Goal: Navigation & Orientation: Find specific page/section

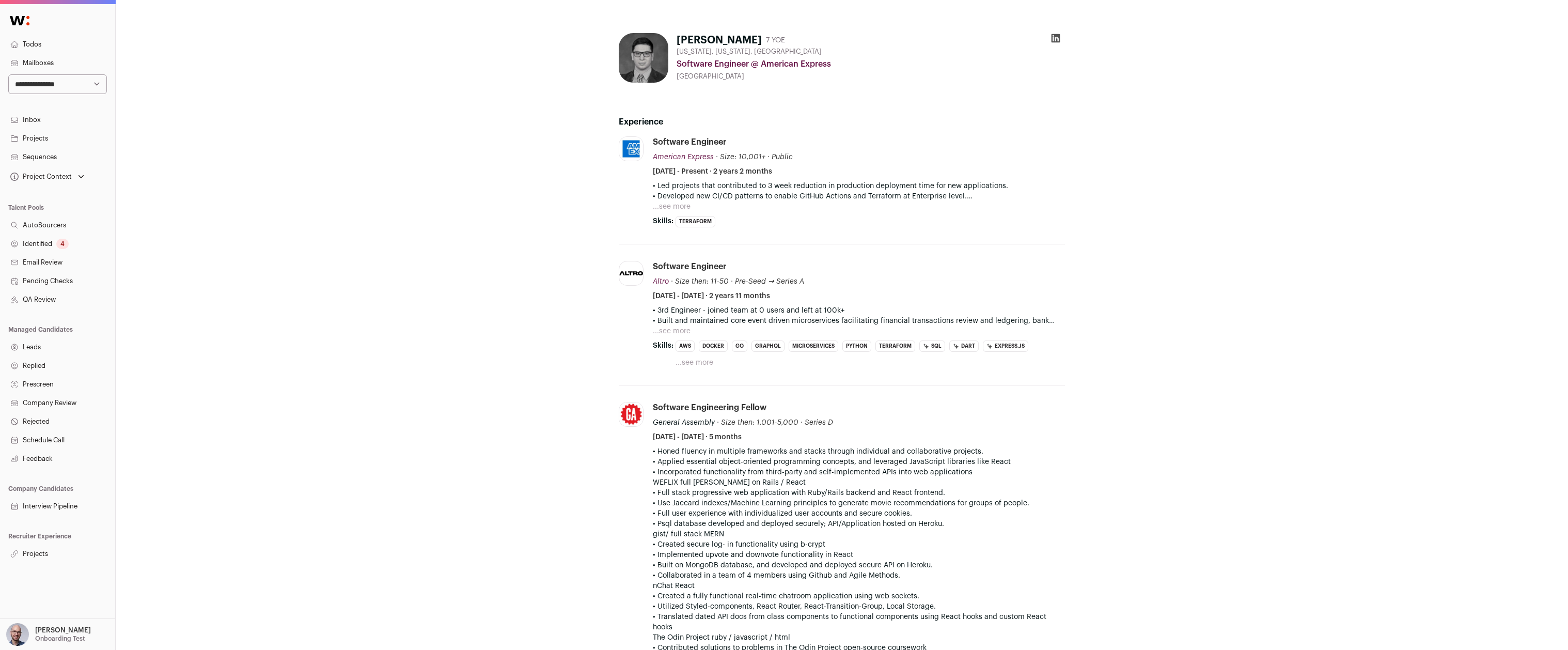
scroll to position [492, 0]
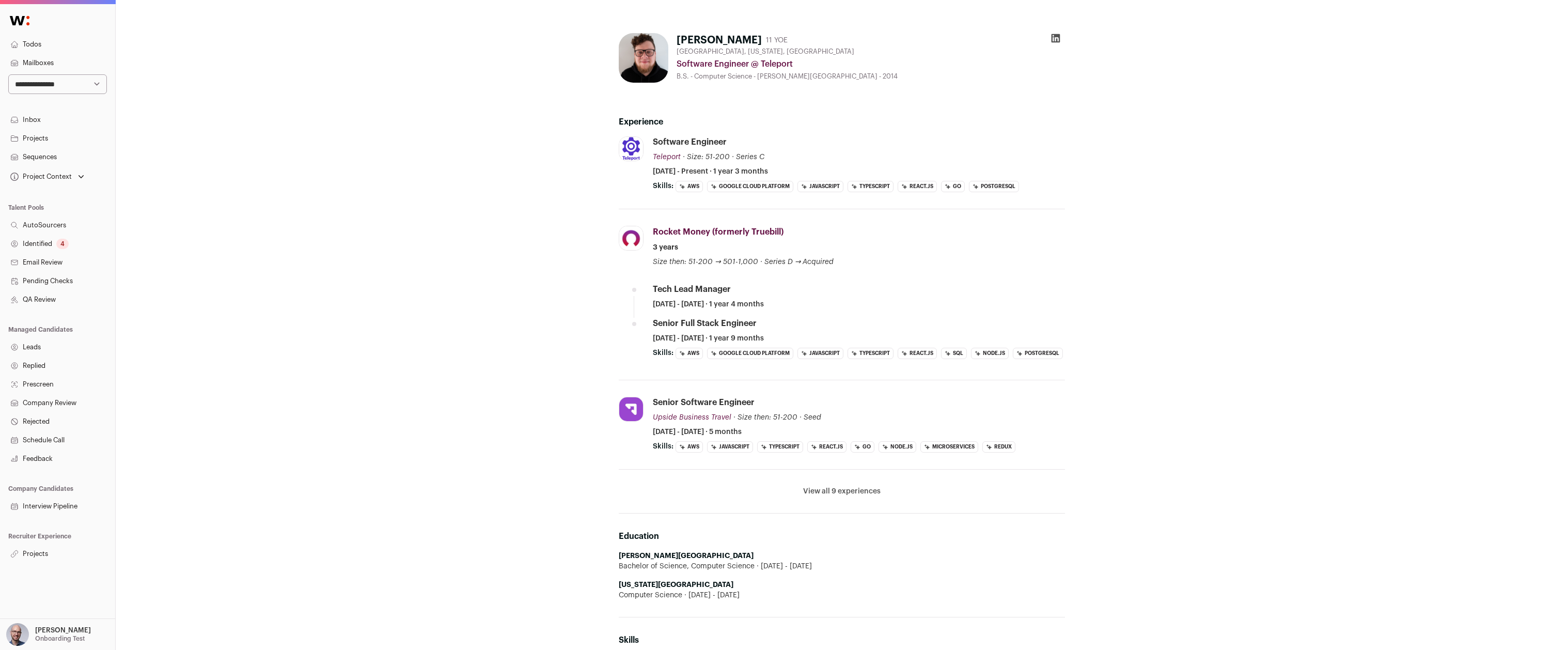
click at [47, 76] on select "**********" at bounding box center [58, 84] width 99 height 19
click at [41, 552] on link "Projects" at bounding box center [57, 554] width 115 height 18
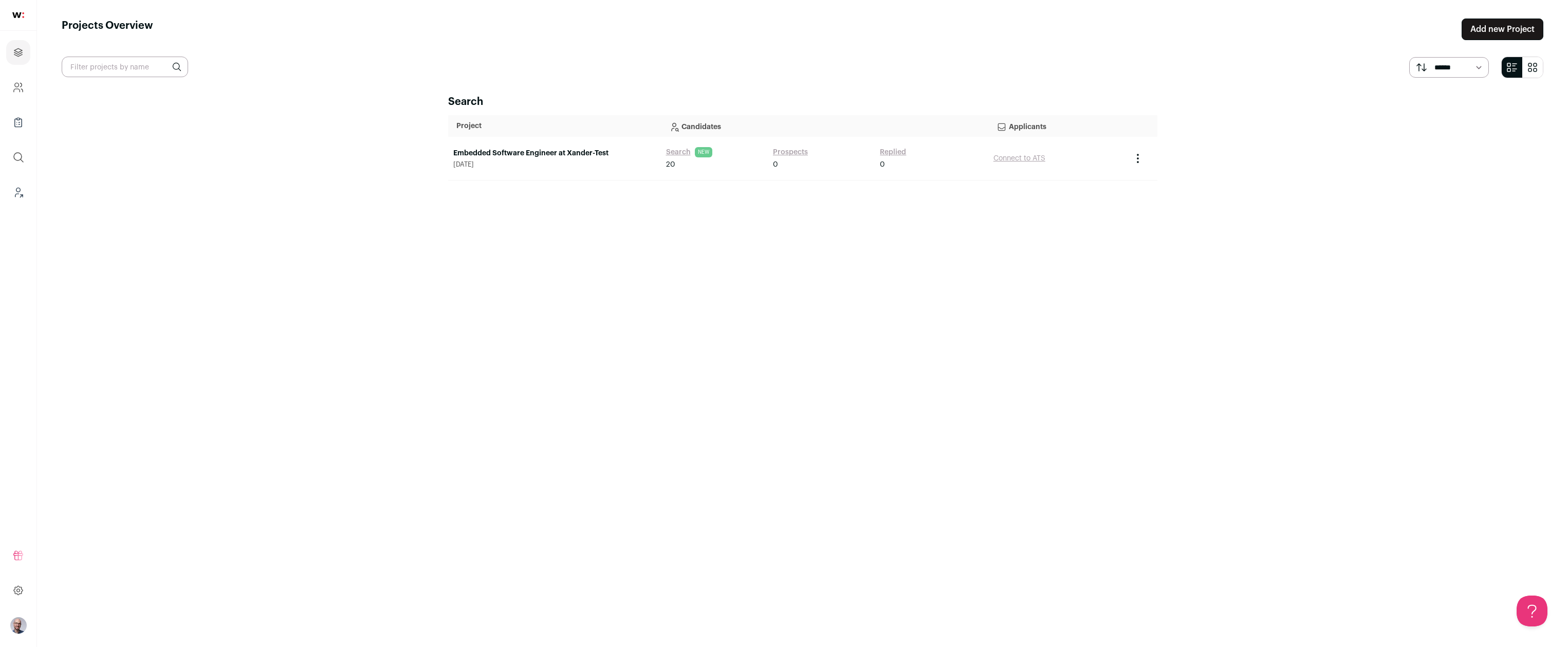
click at [77, 64] on input "text" at bounding box center [124, 67] width 126 height 21
click at [18, 18] on link at bounding box center [18, 15] width 37 height 31
click at [22, 93] on icon "Company and ATS Settings" at bounding box center [18, 87] width 12 height 13
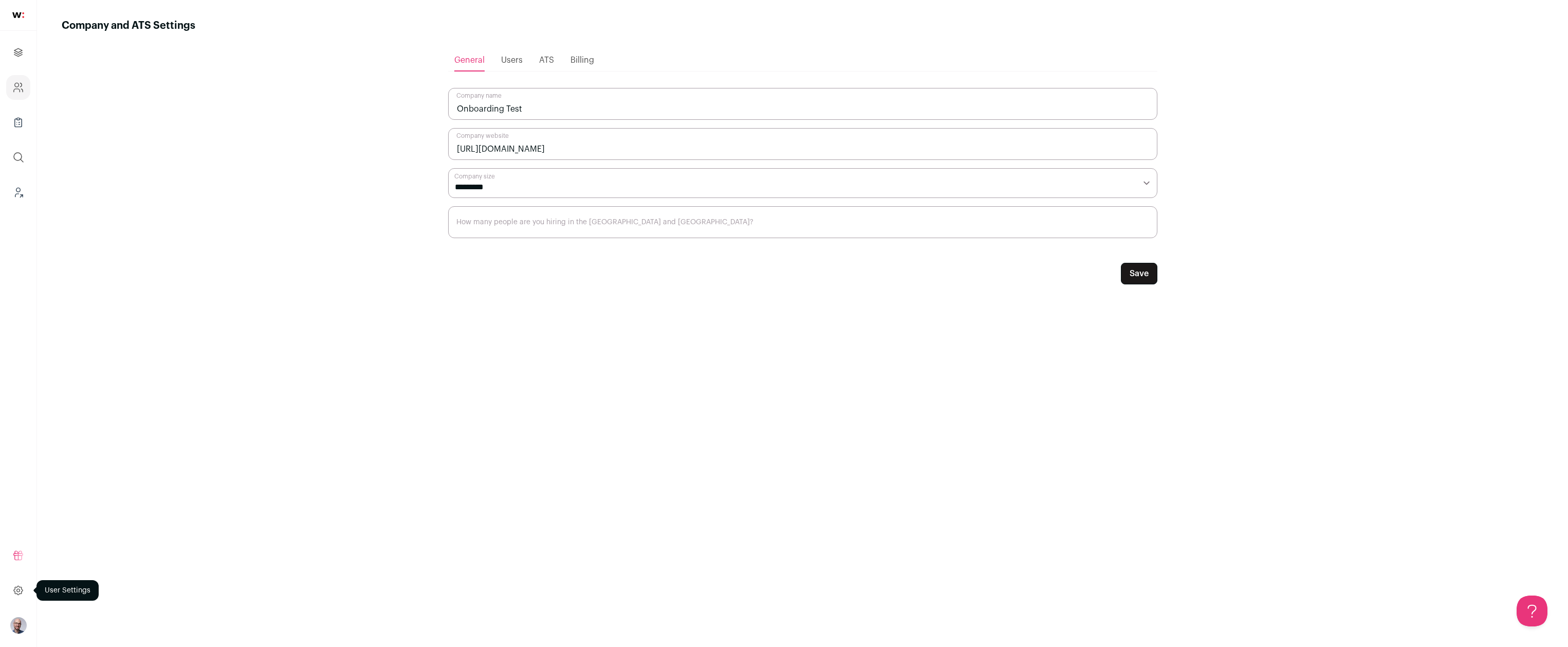
click at [21, 585] on icon at bounding box center [18, 590] width 12 height 13
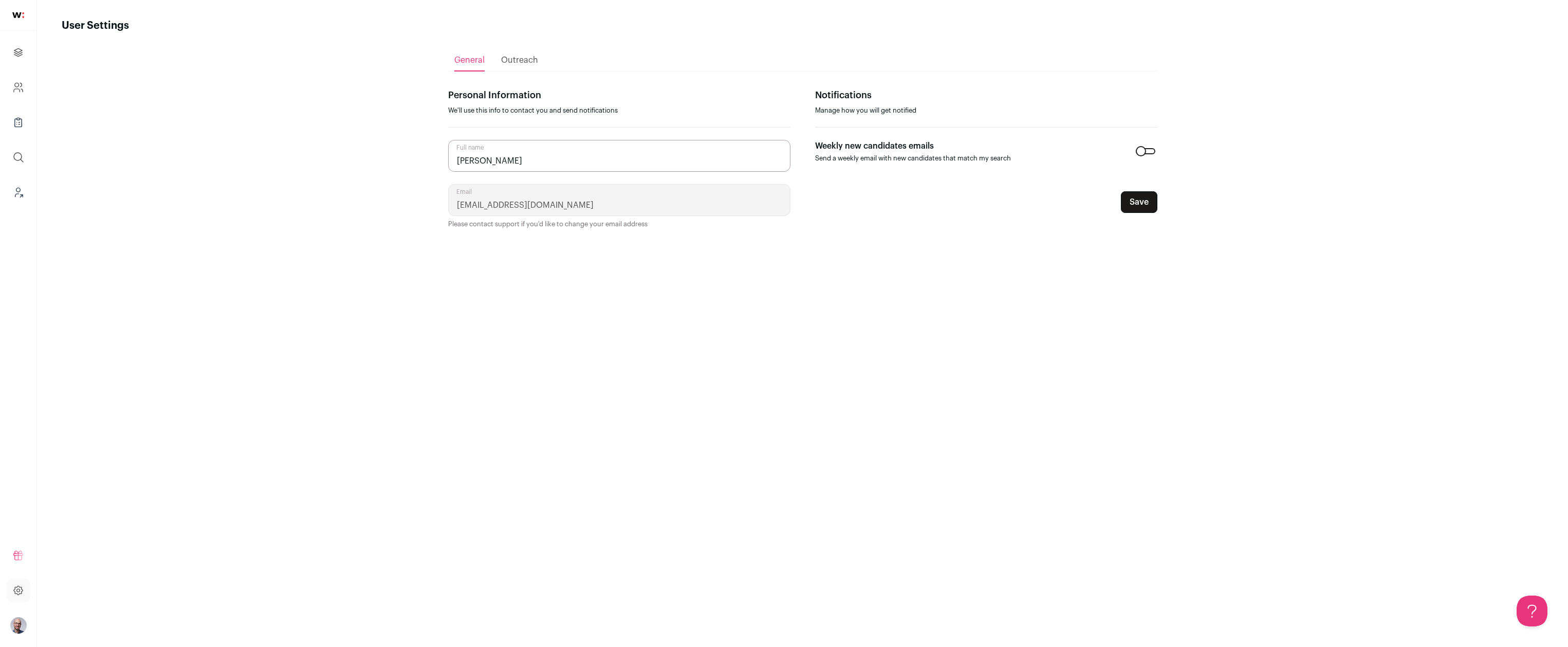
click at [23, 13] on img at bounding box center [18, 15] width 12 height 6
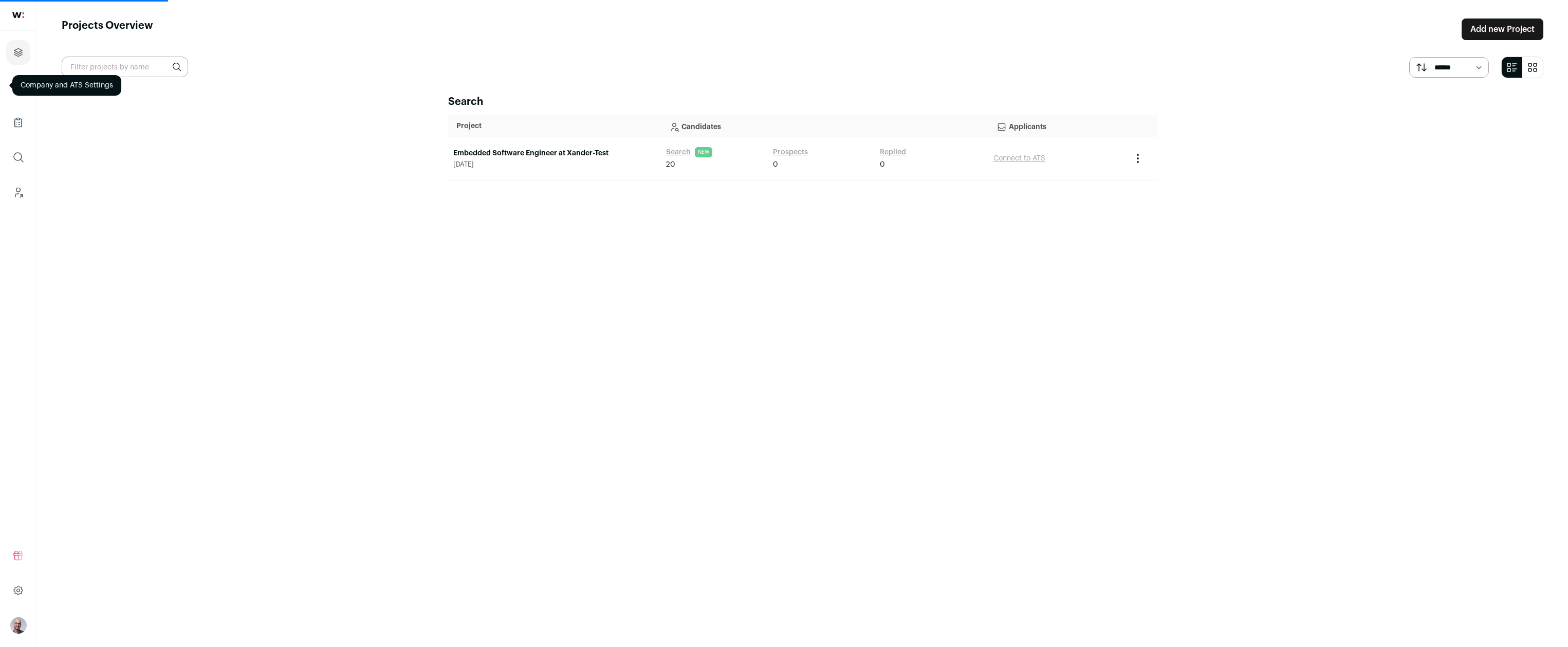
click at [15, 13] on img at bounding box center [18, 15] width 12 height 6
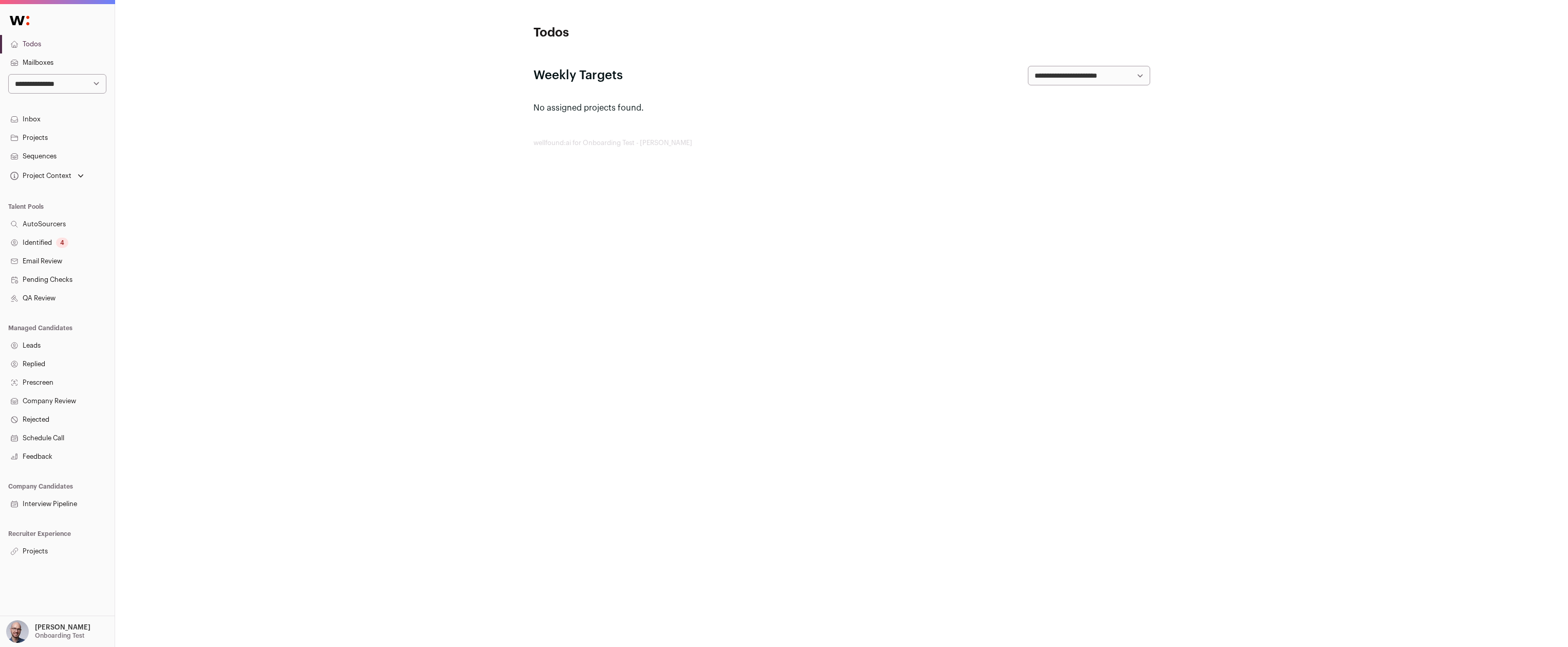
click at [41, 137] on link "Projects" at bounding box center [57, 138] width 114 height 18
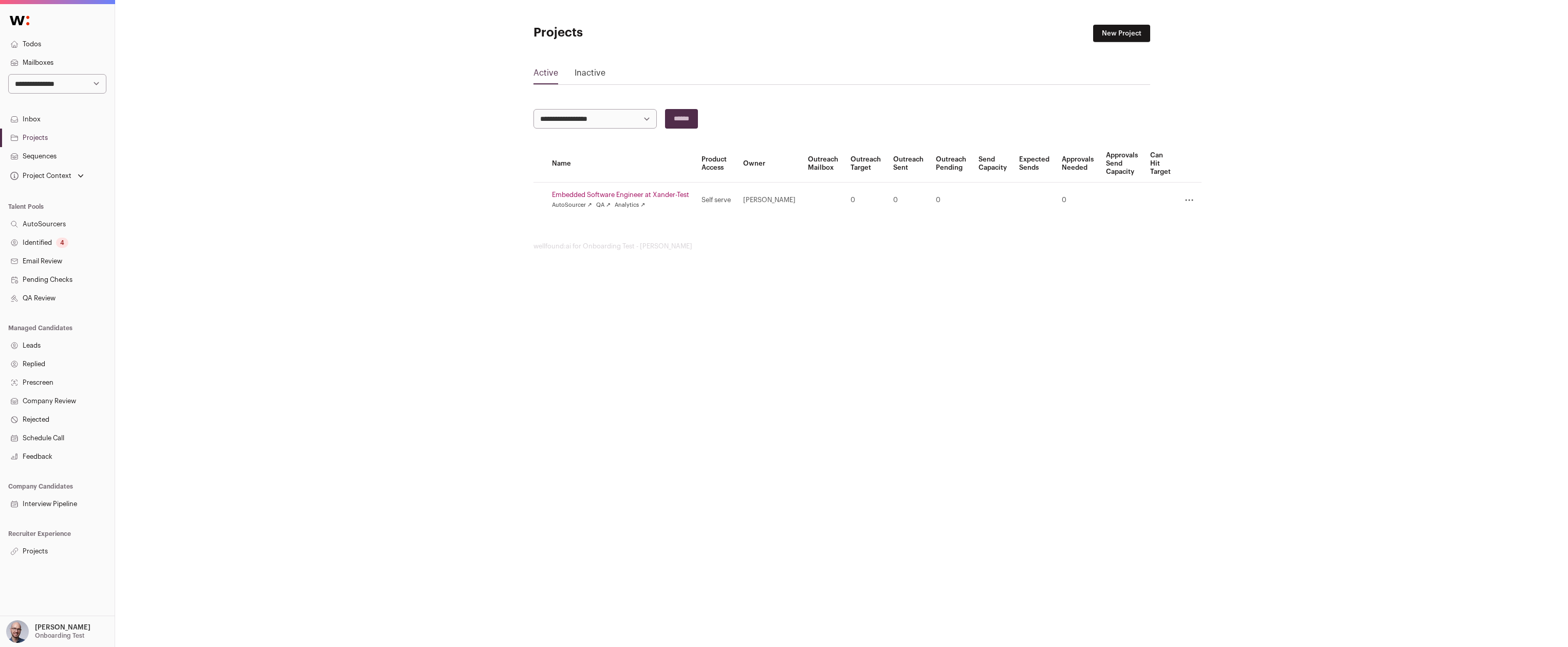
click at [70, 175] on div "Project Context" at bounding box center [40, 176] width 63 height 8
click at [239, 168] on div "**********" at bounding box center [841, 137] width 1453 height 275
click at [70, 86] on select "**********" at bounding box center [58, 84] width 99 height 19
select select "*"
click at [8, 74] on select "**********" at bounding box center [58, 84] width 99 height 19
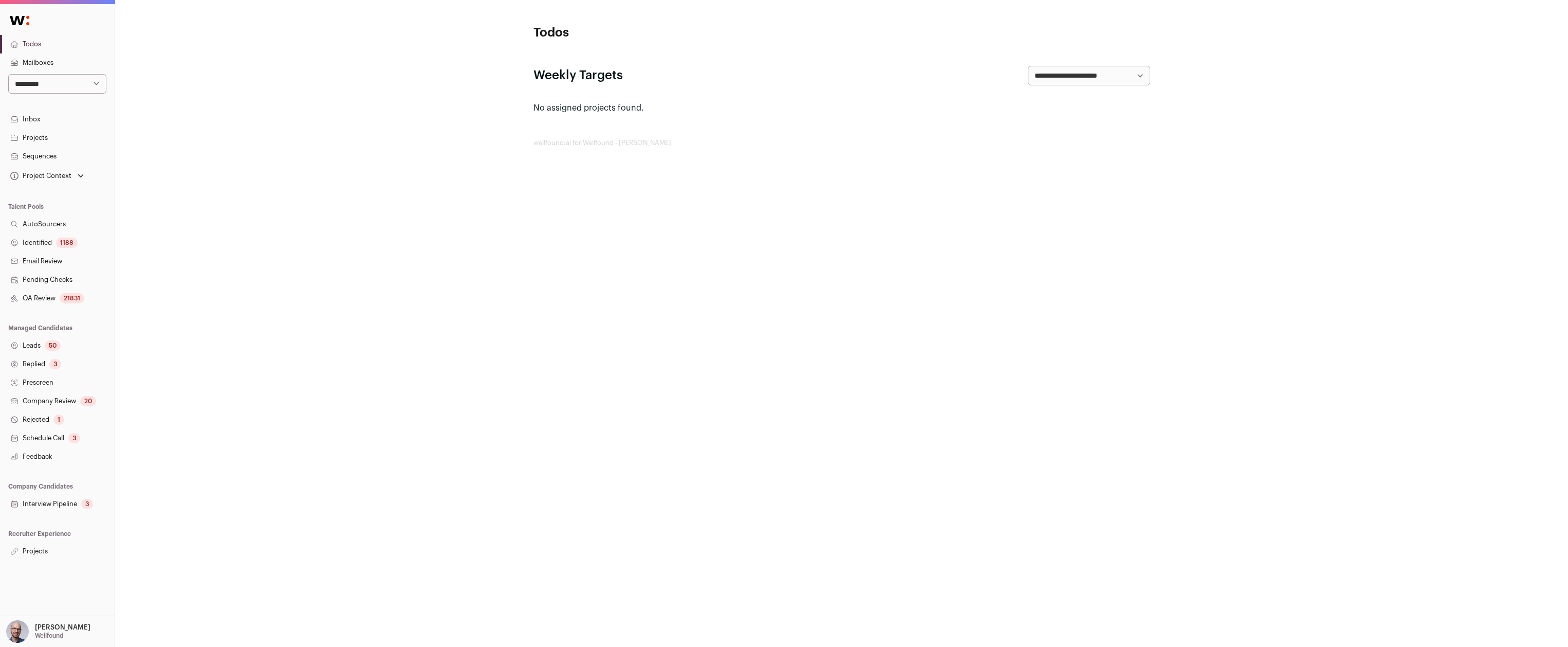
click at [37, 137] on link "Projects" at bounding box center [57, 138] width 114 height 18
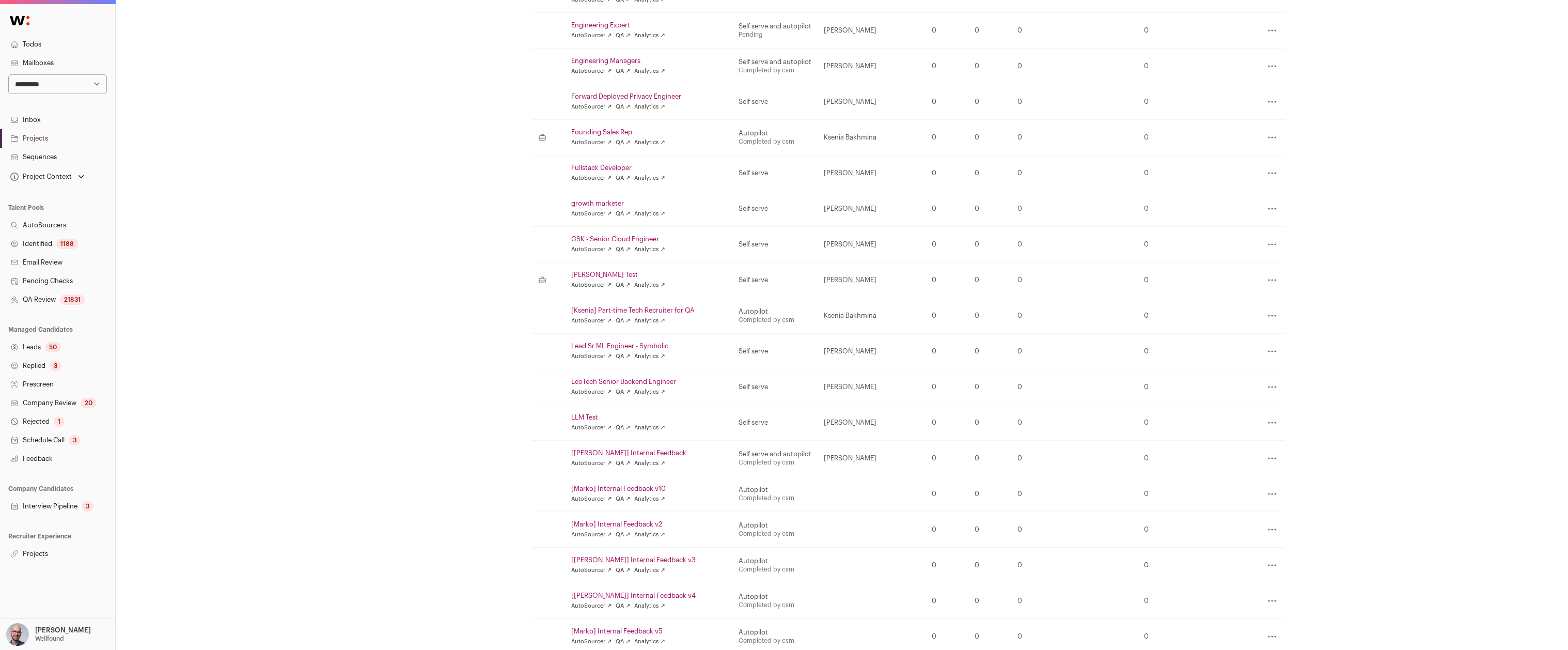
scroll to position [1408, 0]
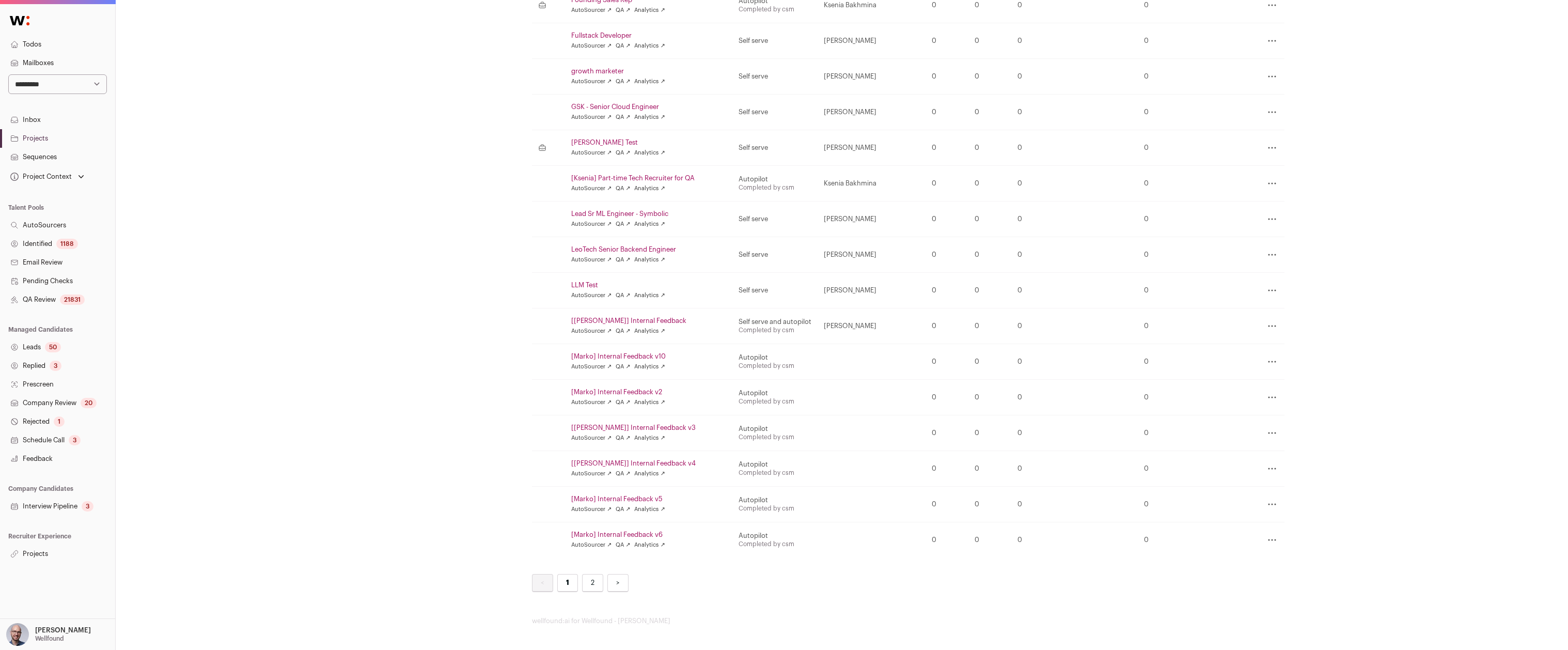
click at [583, 586] on link "2" at bounding box center [592, 584] width 21 height 18
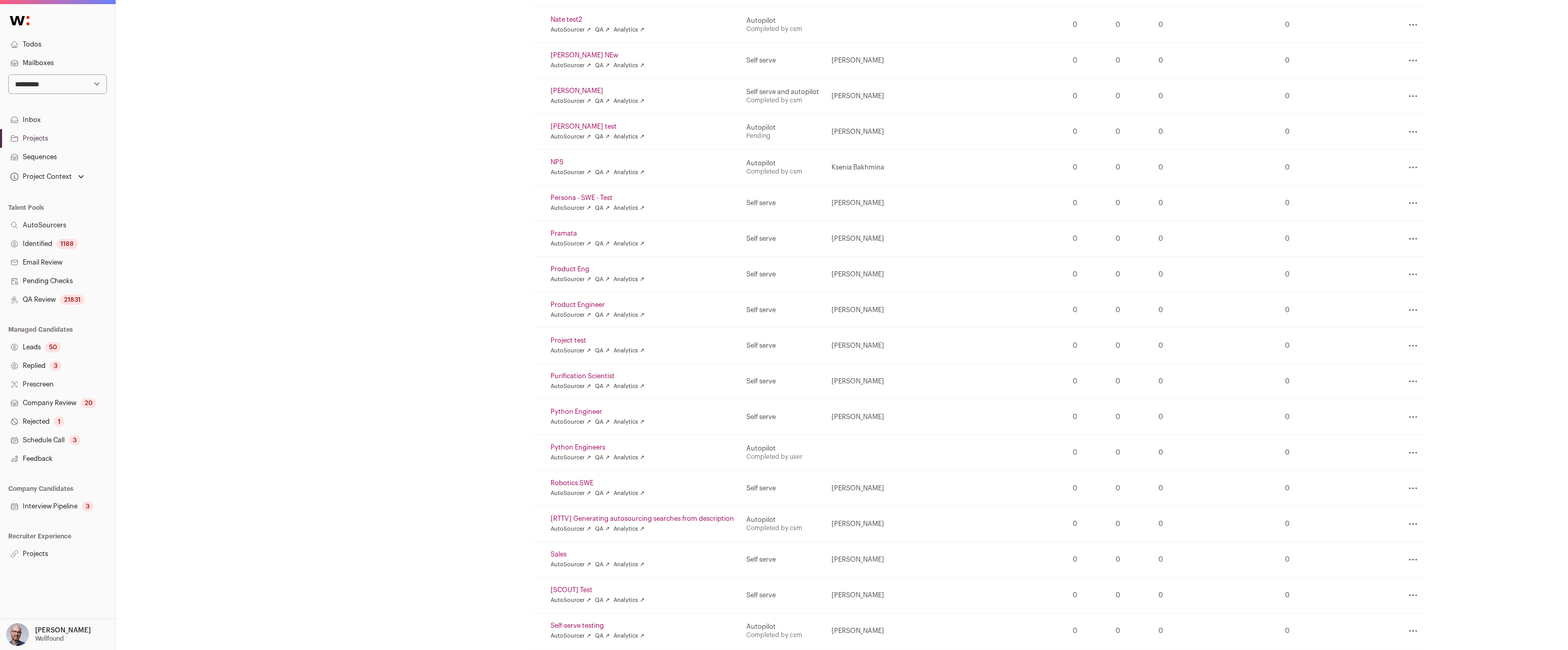
scroll to position [1057, 0]
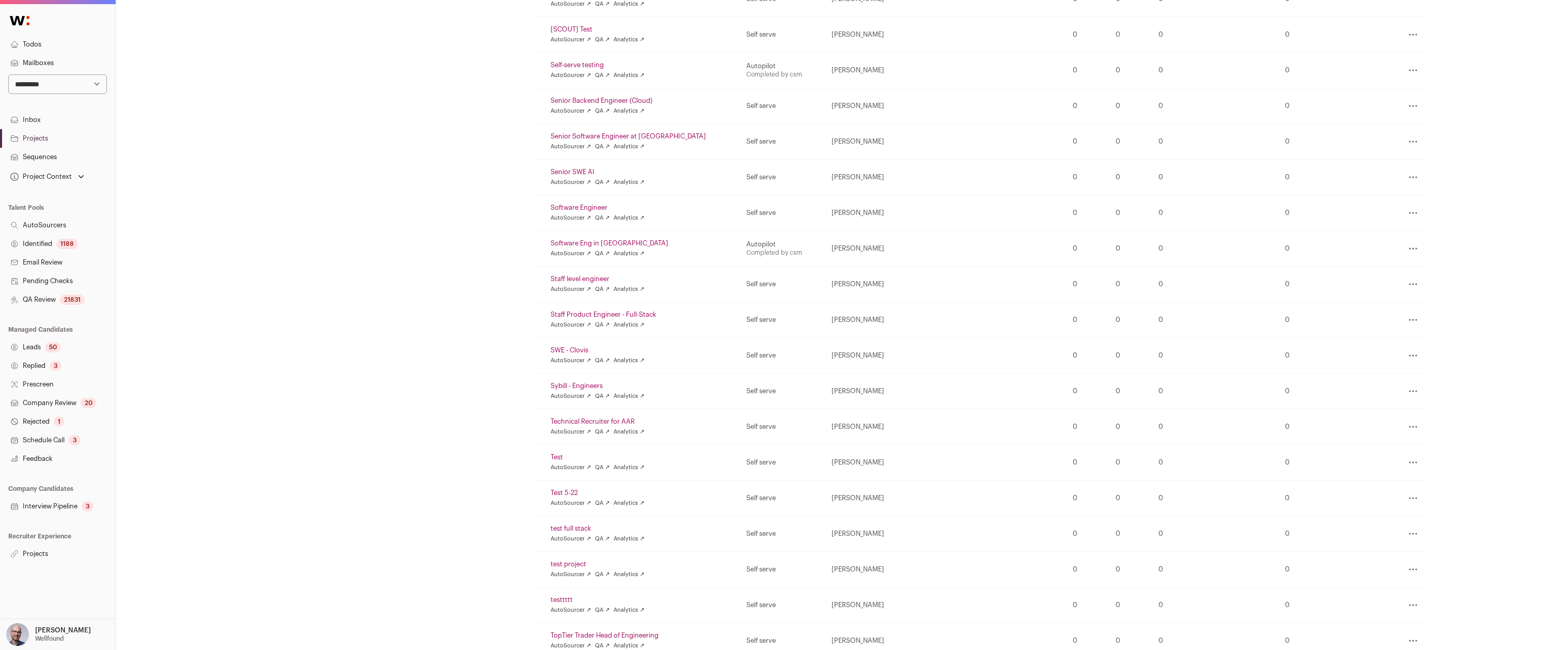
click at [59, 226] on link "AutoSourcers" at bounding box center [57, 225] width 115 height 18
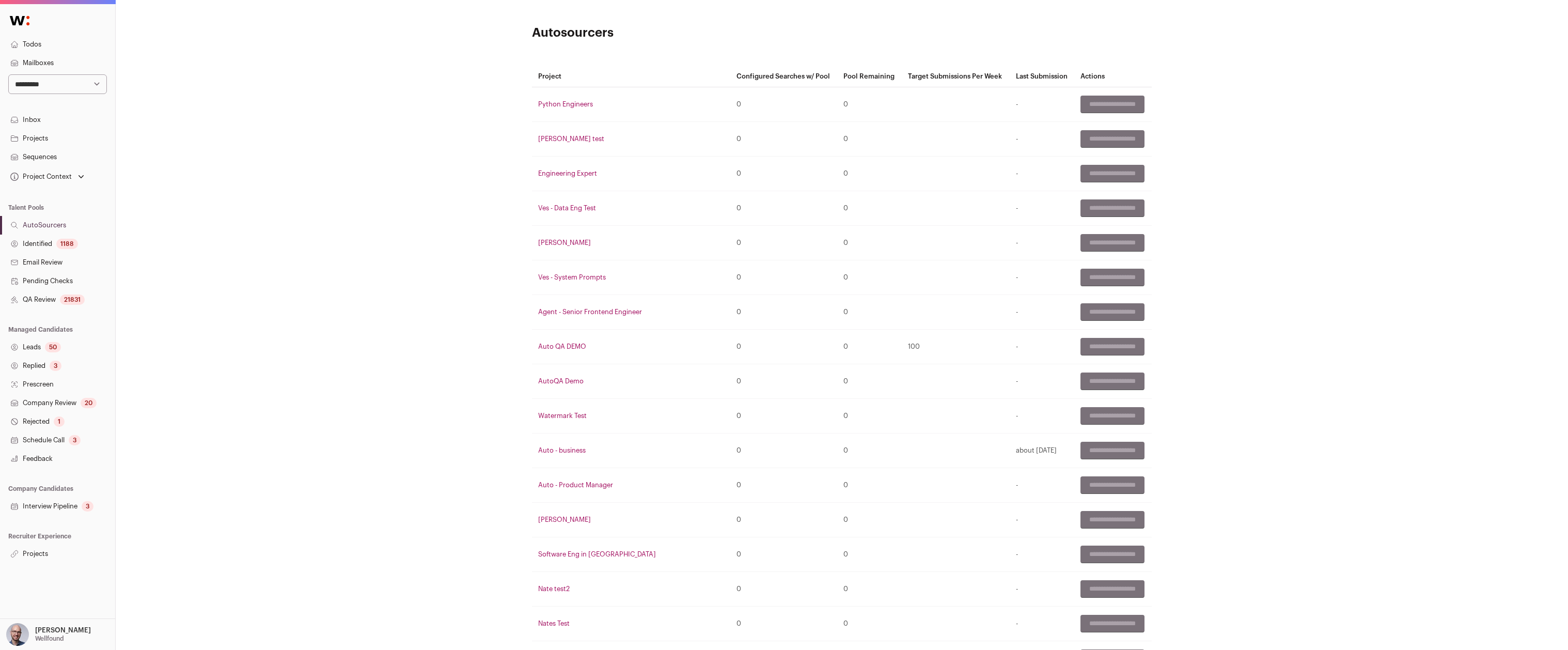
click at [58, 182] on div "Project Context" at bounding box center [47, 176] width 78 height 14
